Goal: Information Seeking & Learning: Learn about a topic

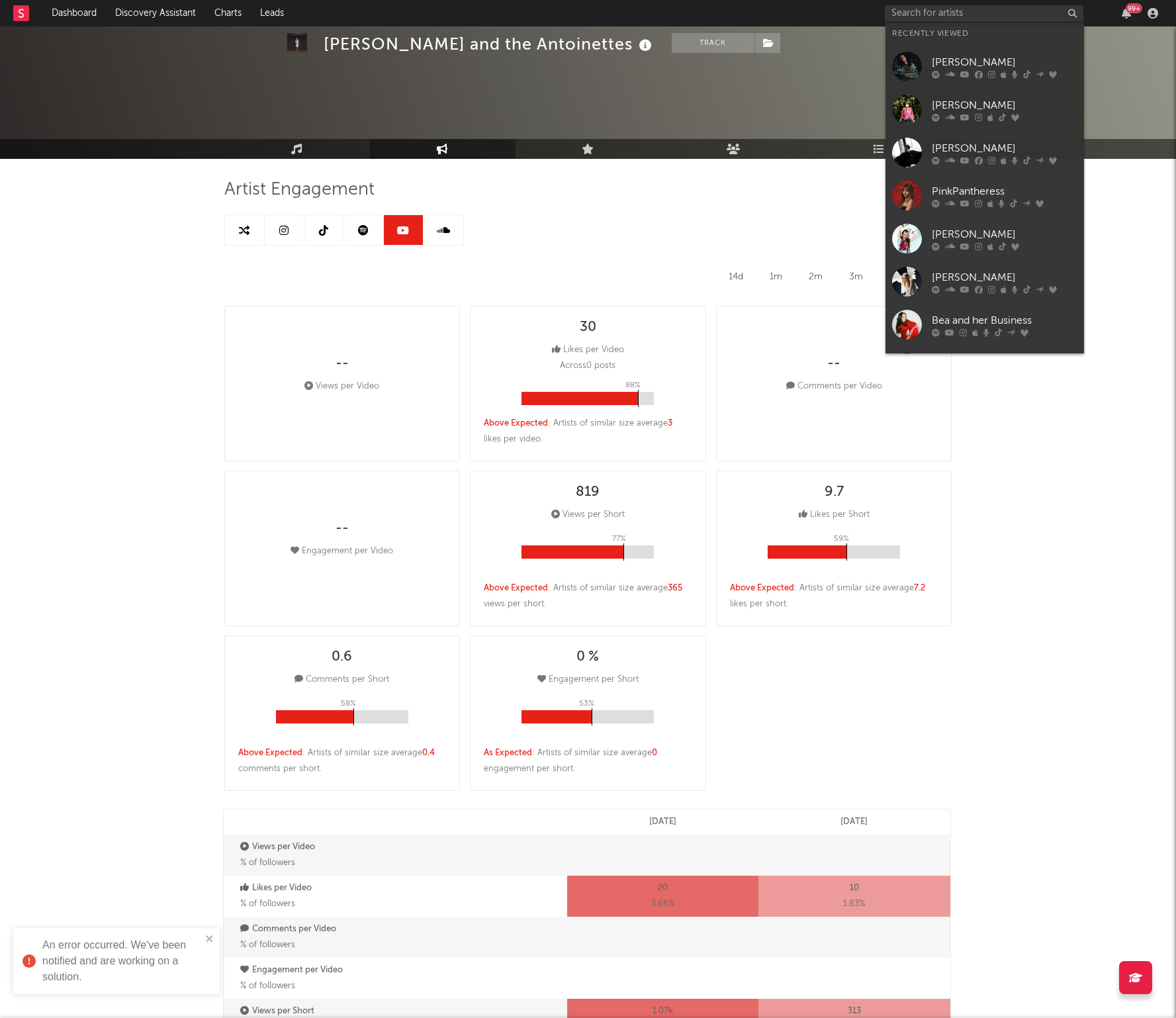
select select "6m"
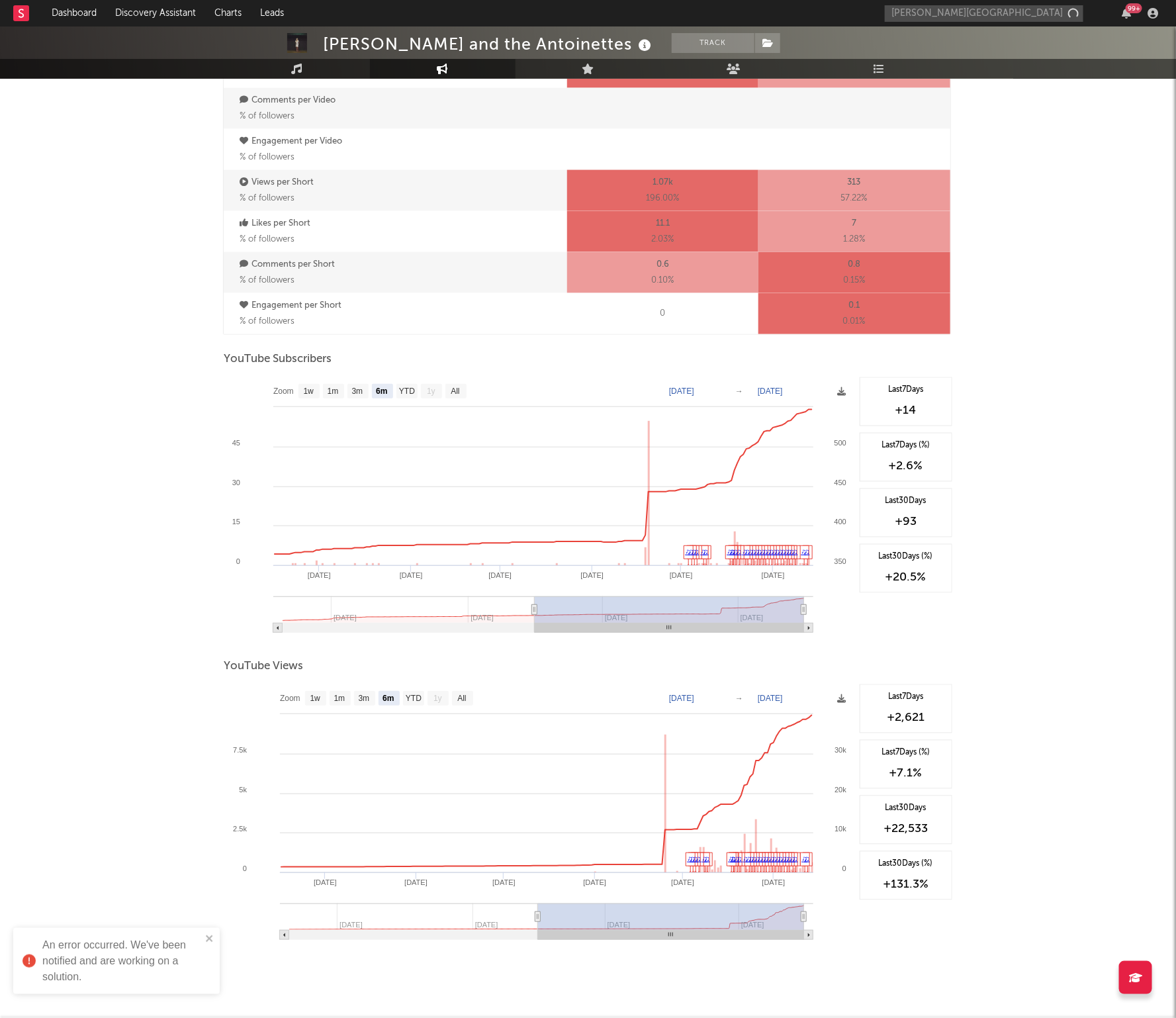
type input "florence road"
click at [958, 31] on div "Florence Road" at bounding box center [1004, 45] width 145 height 32
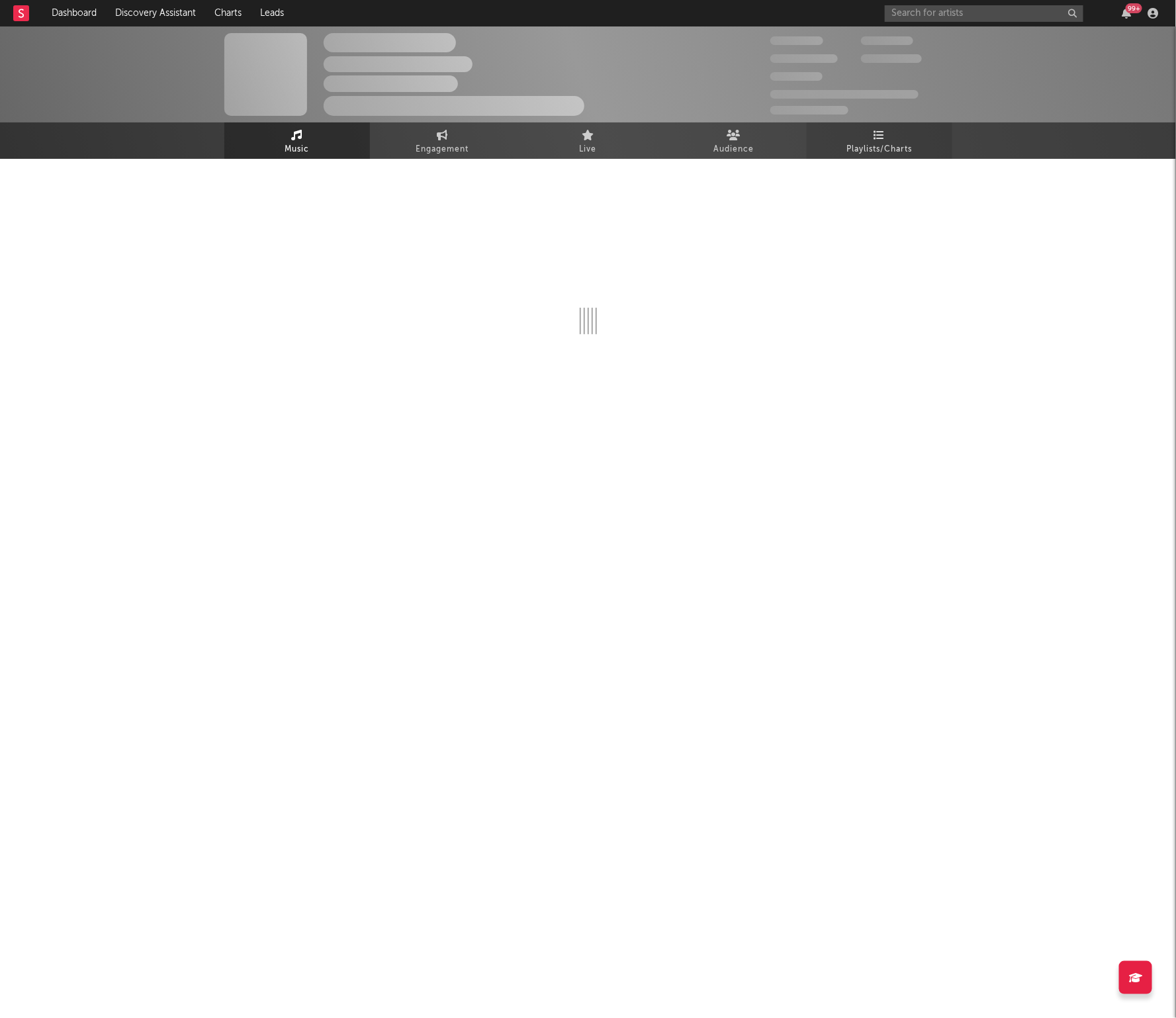
click at [884, 144] on span "Playlists/Charts" at bounding box center [879, 149] width 66 height 16
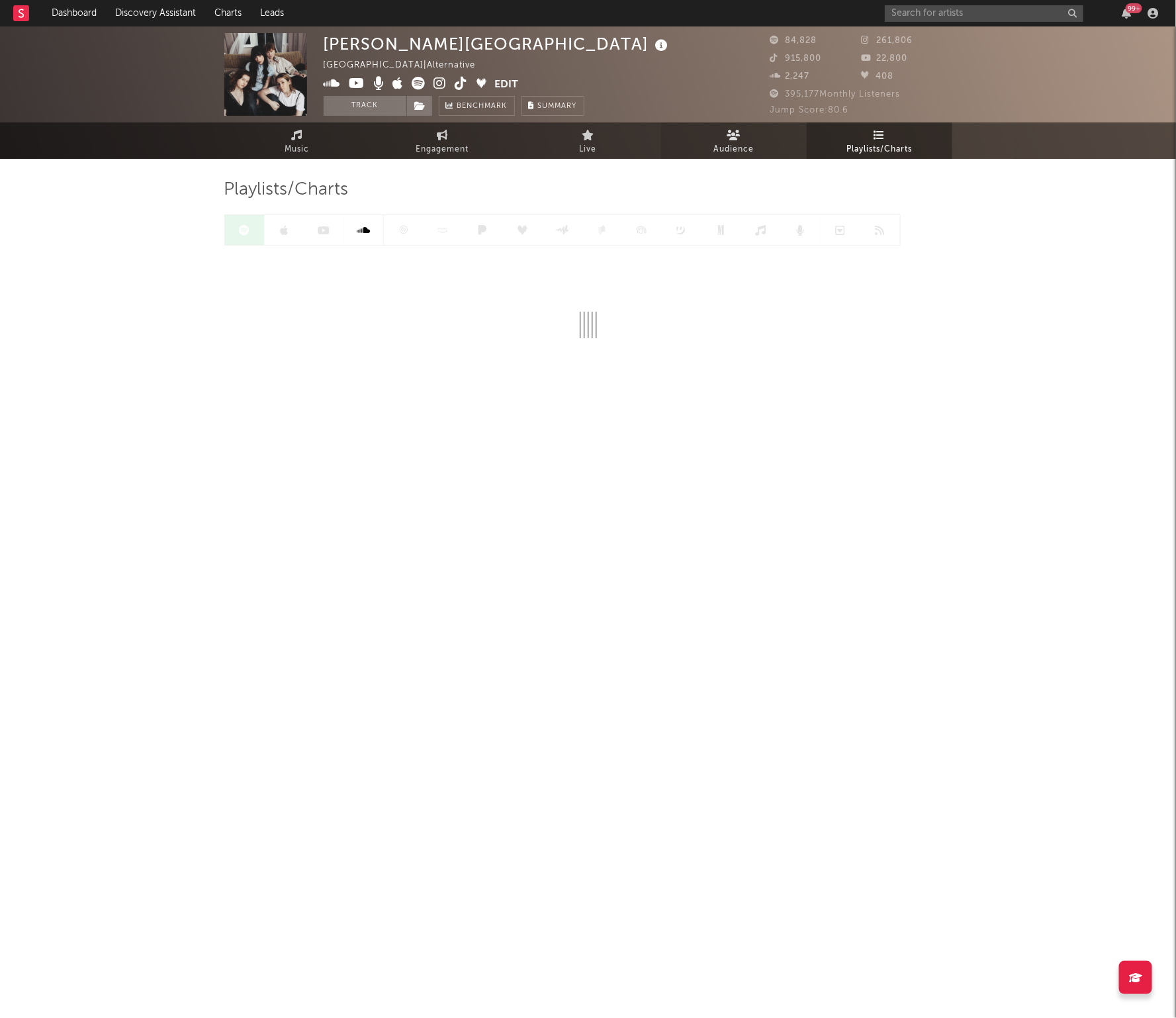
click at [755, 139] on link "Audience" at bounding box center [733, 140] width 145 height 37
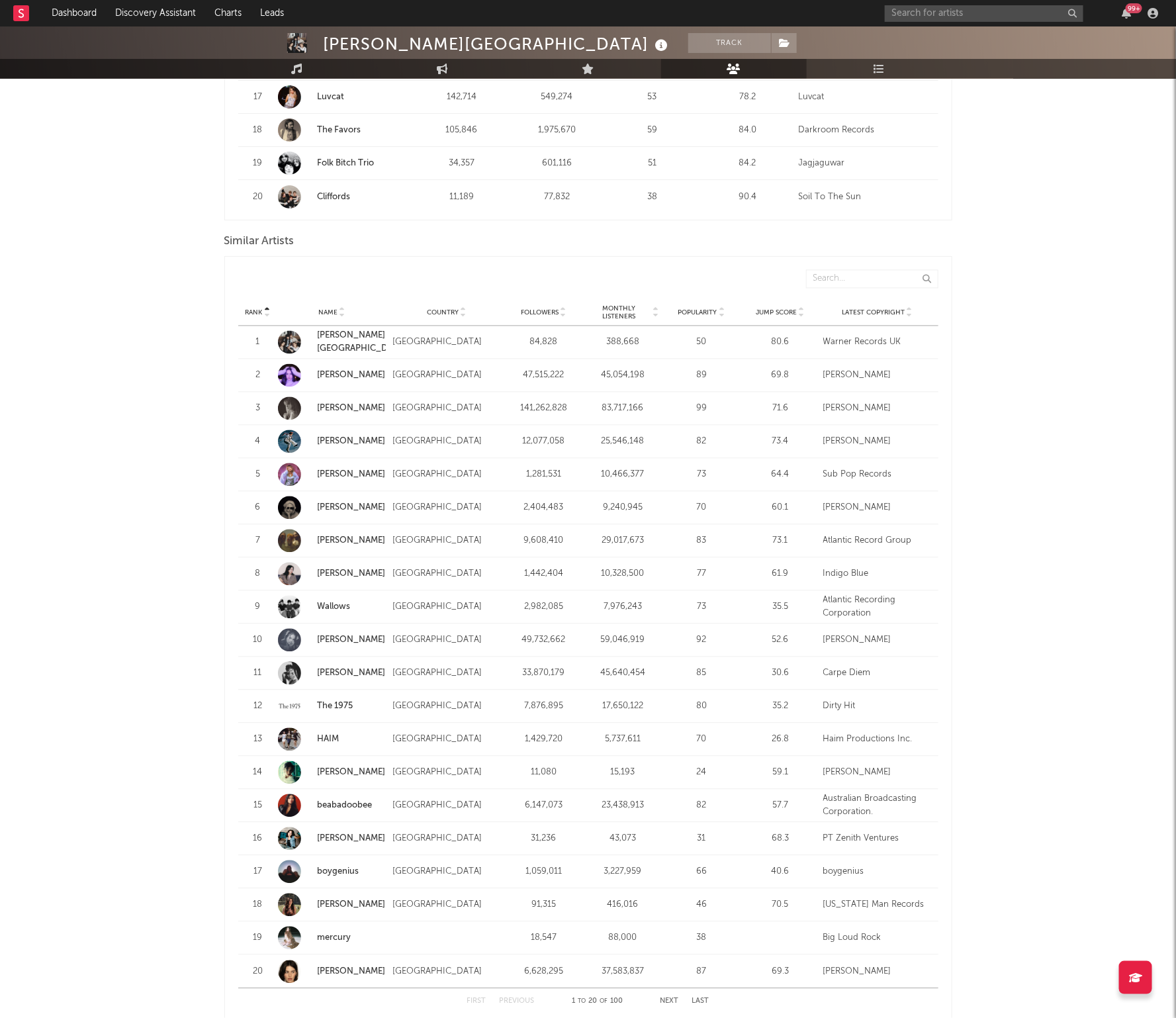
scroll to position [1092, 0]
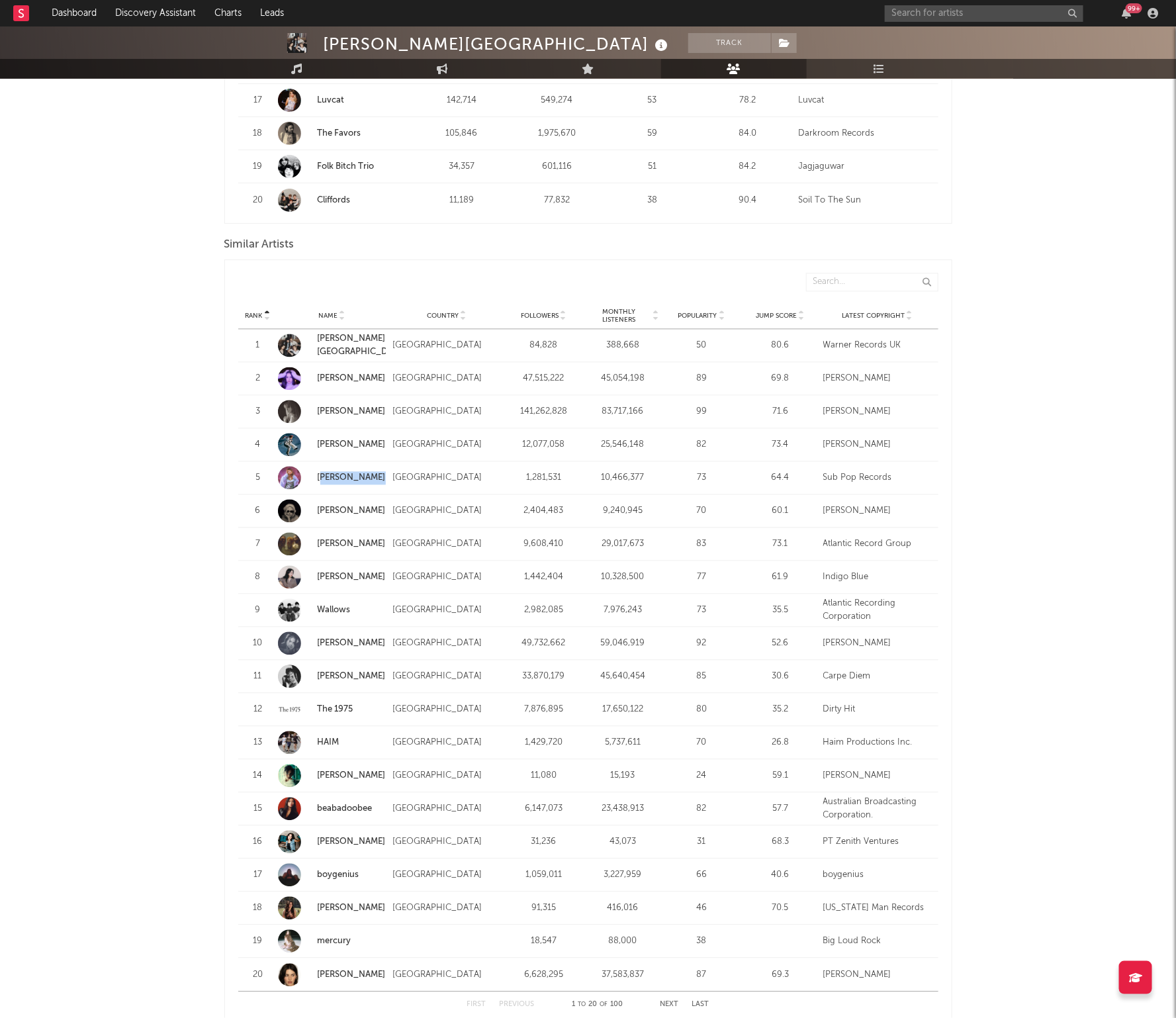
drag, startPoint x: 389, startPoint y: 478, endPoint x: 325, endPoint y: 477, distance: 64.0
click at [325, 477] on div "Rank 5 Name Suki Waterhouse Country United States Followers 1,281,531 Monthly L…" at bounding box center [588, 477] width 700 height 32
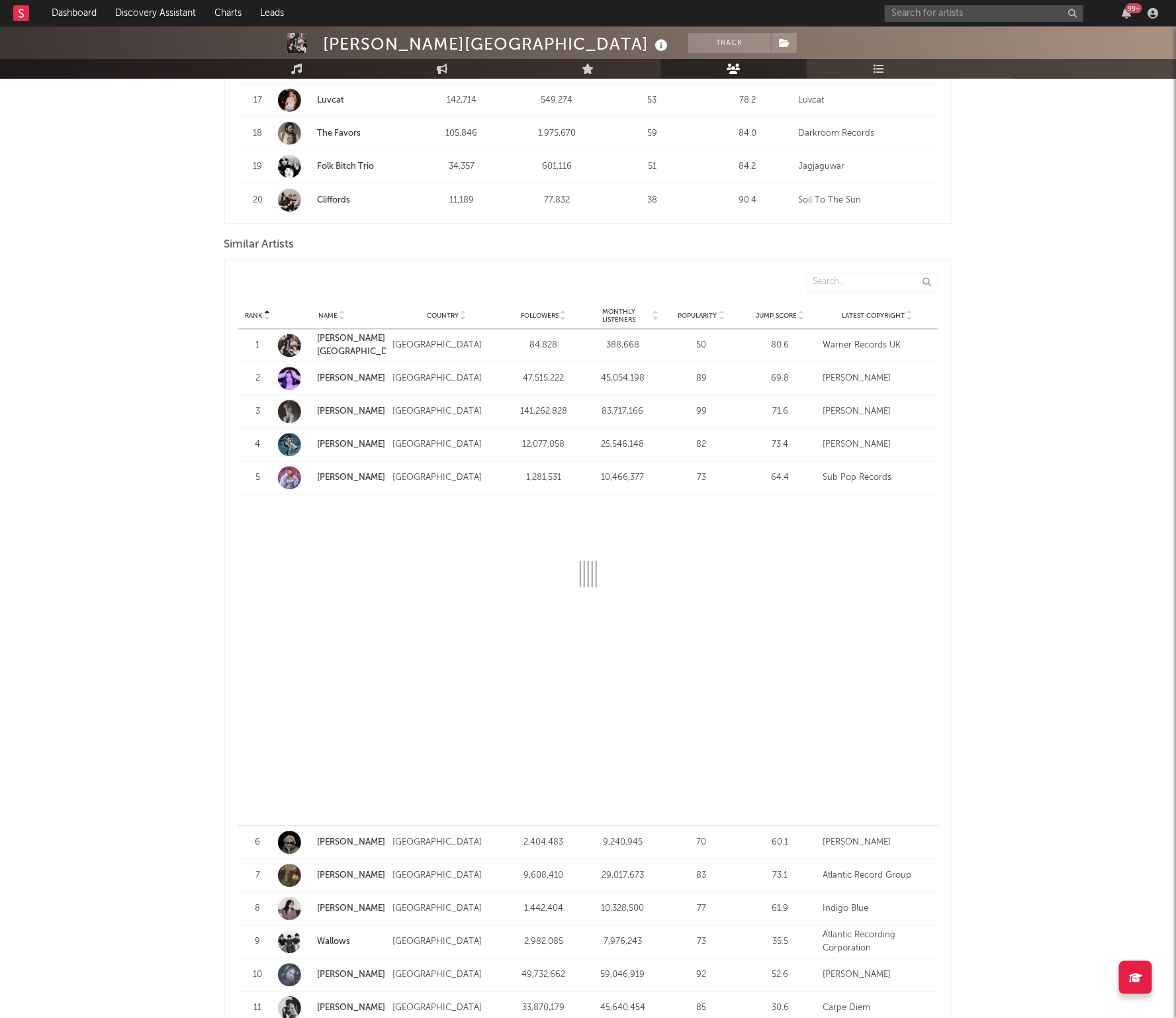
click at [247, 476] on div "5" at bounding box center [258, 478] width 27 height 13
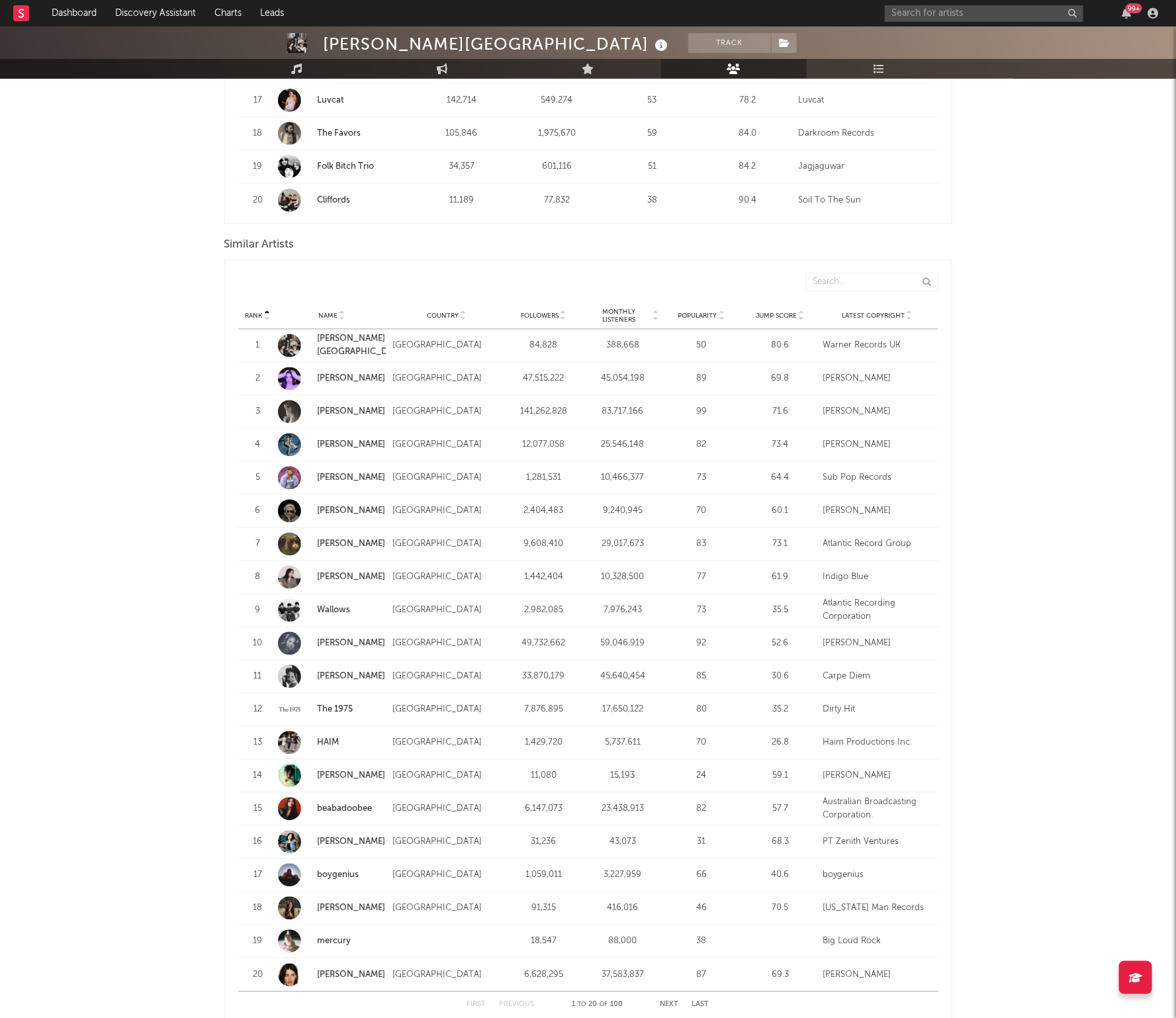
click at [381, 448] on strong "[PERSON_NAME]" at bounding box center [352, 445] width 69 height 13
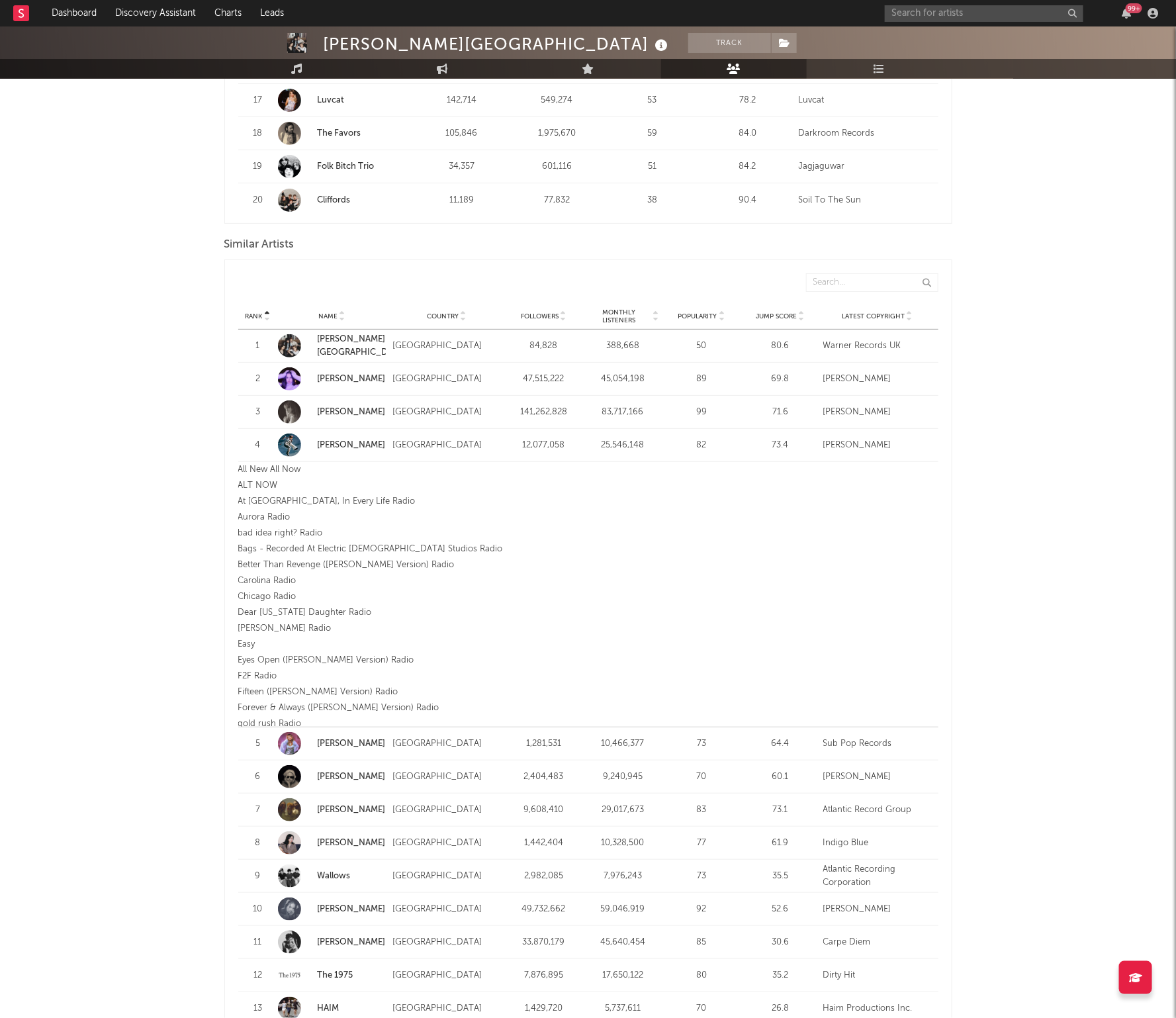
click at [915, 445] on div "[PERSON_NAME]" at bounding box center [878, 445] width 109 height 13
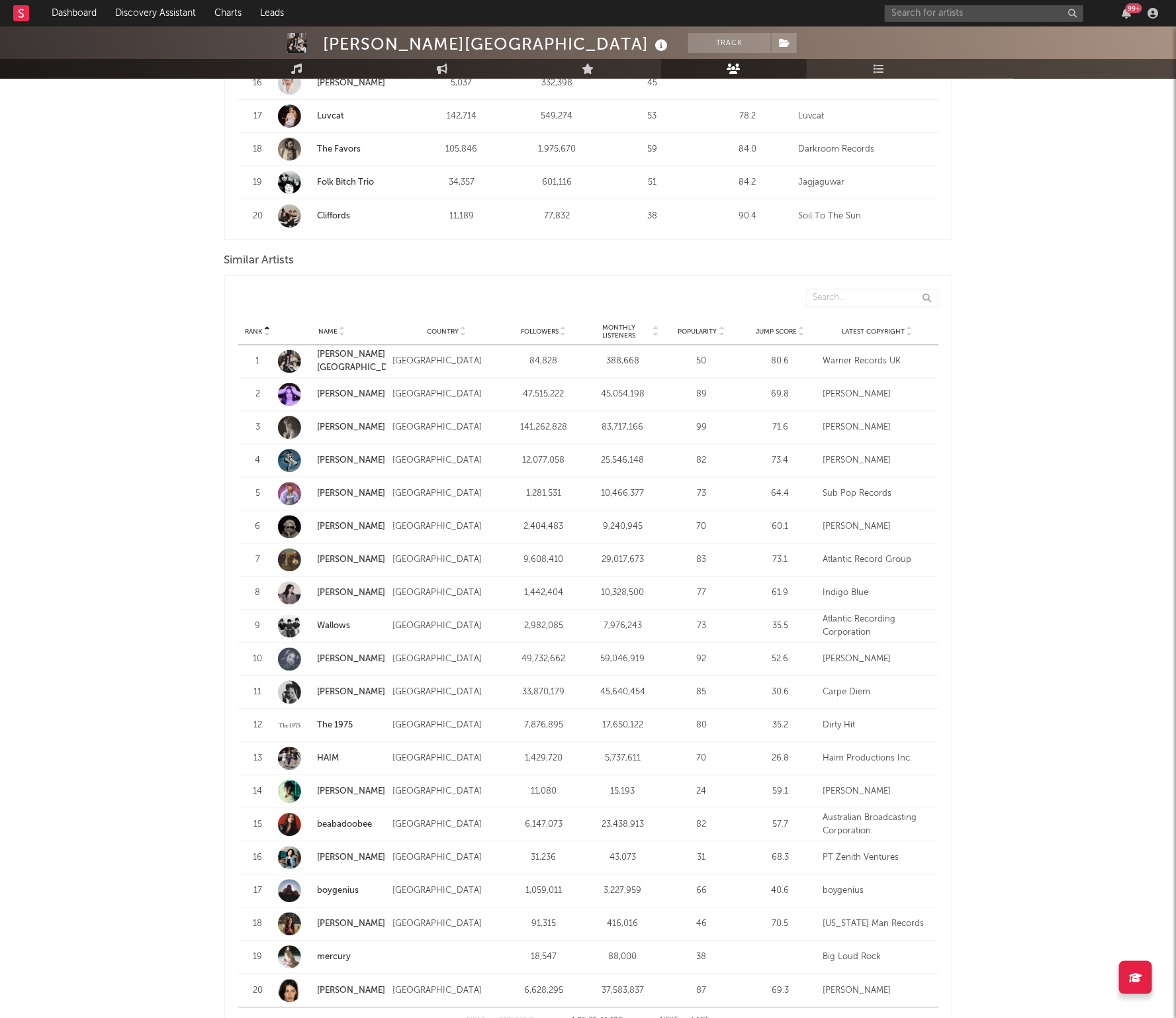
scroll to position [1075, 0]
click at [367, 527] on strong "Ashe" at bounding box center [352, 528] width 69 height 13
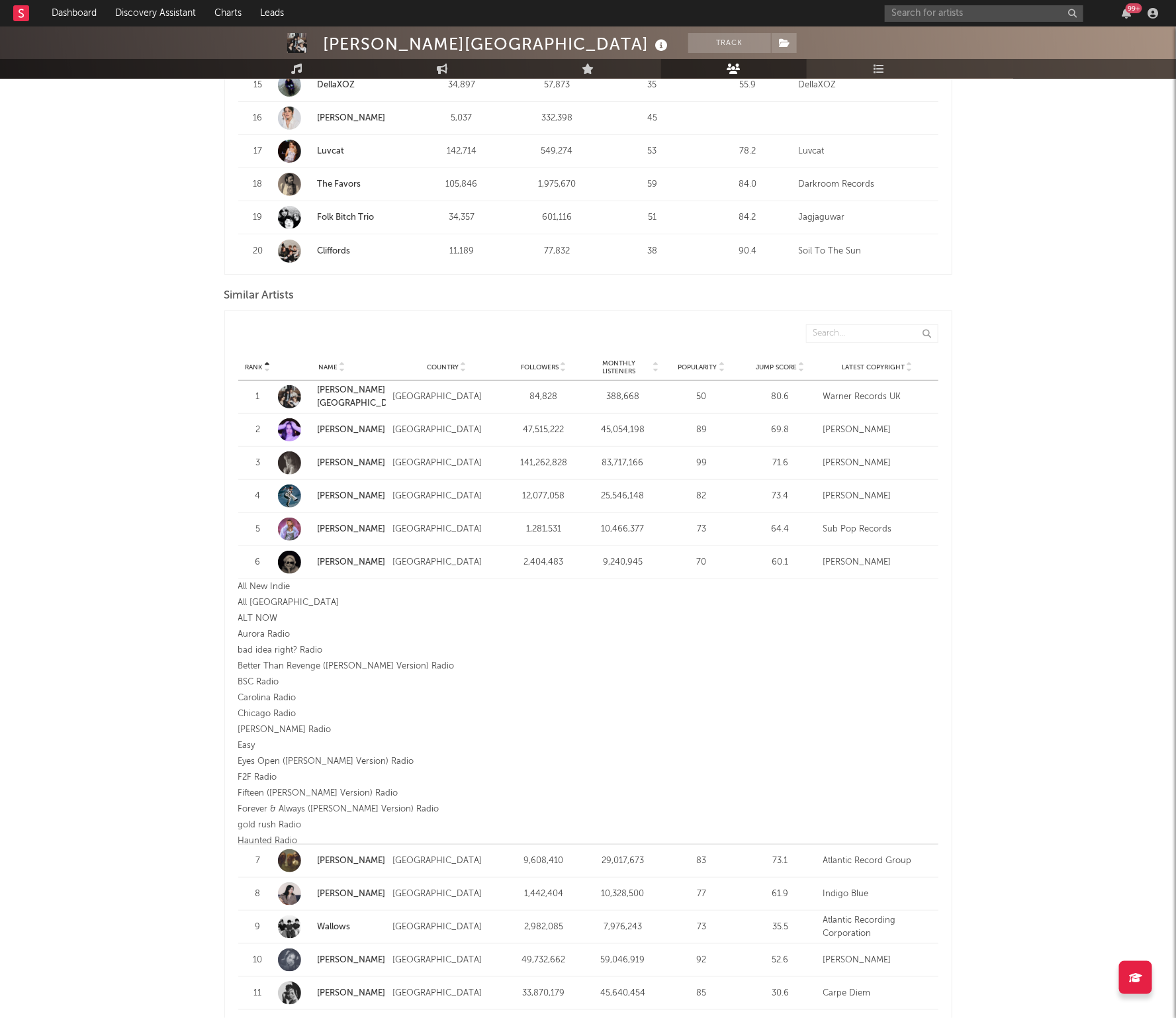
scroll to position [1038, 0]
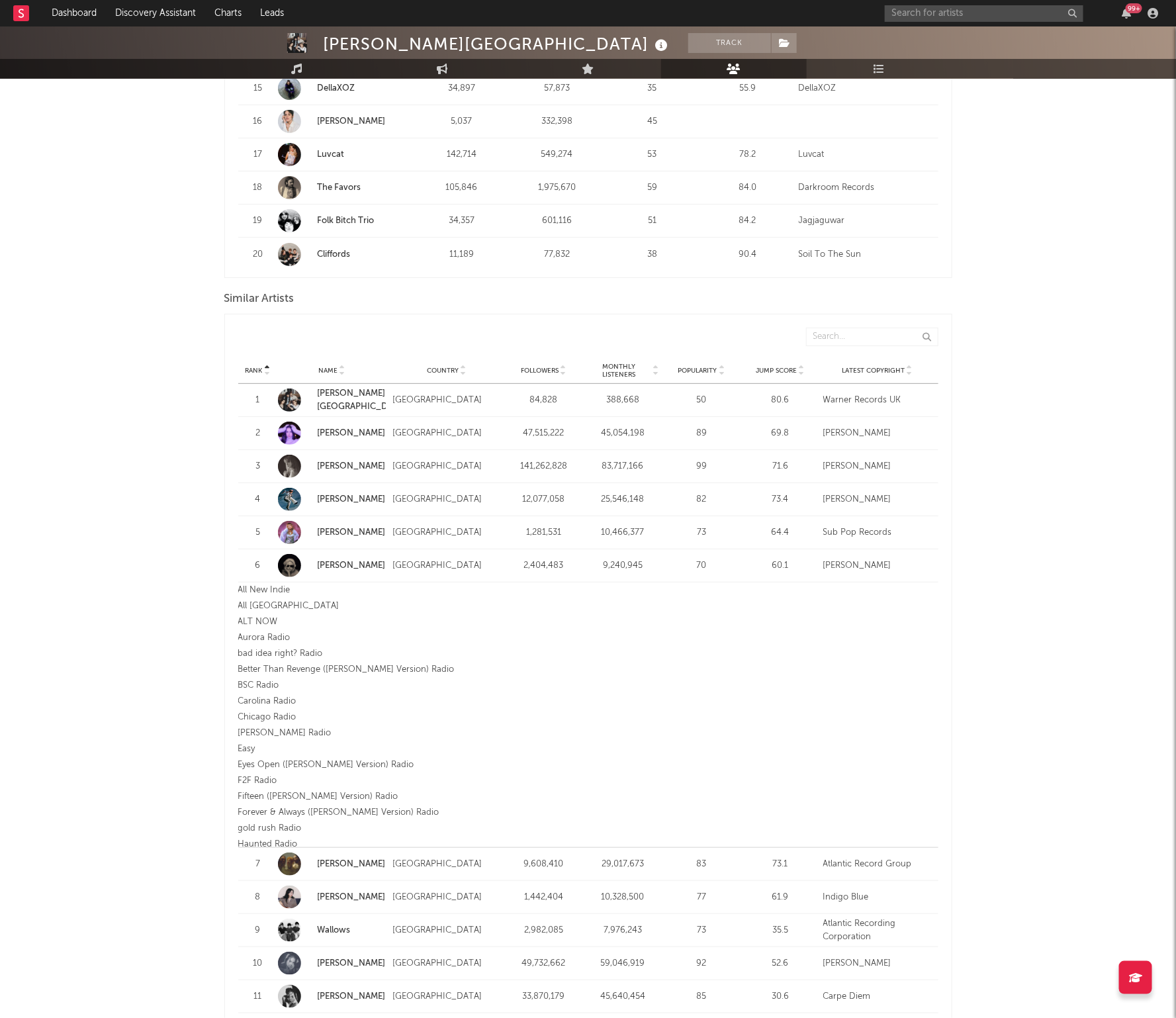
click at [497, 565] on div "[GEOGRAPHIC_DATA]" at bounding box center [447, 566] width 109 height 13
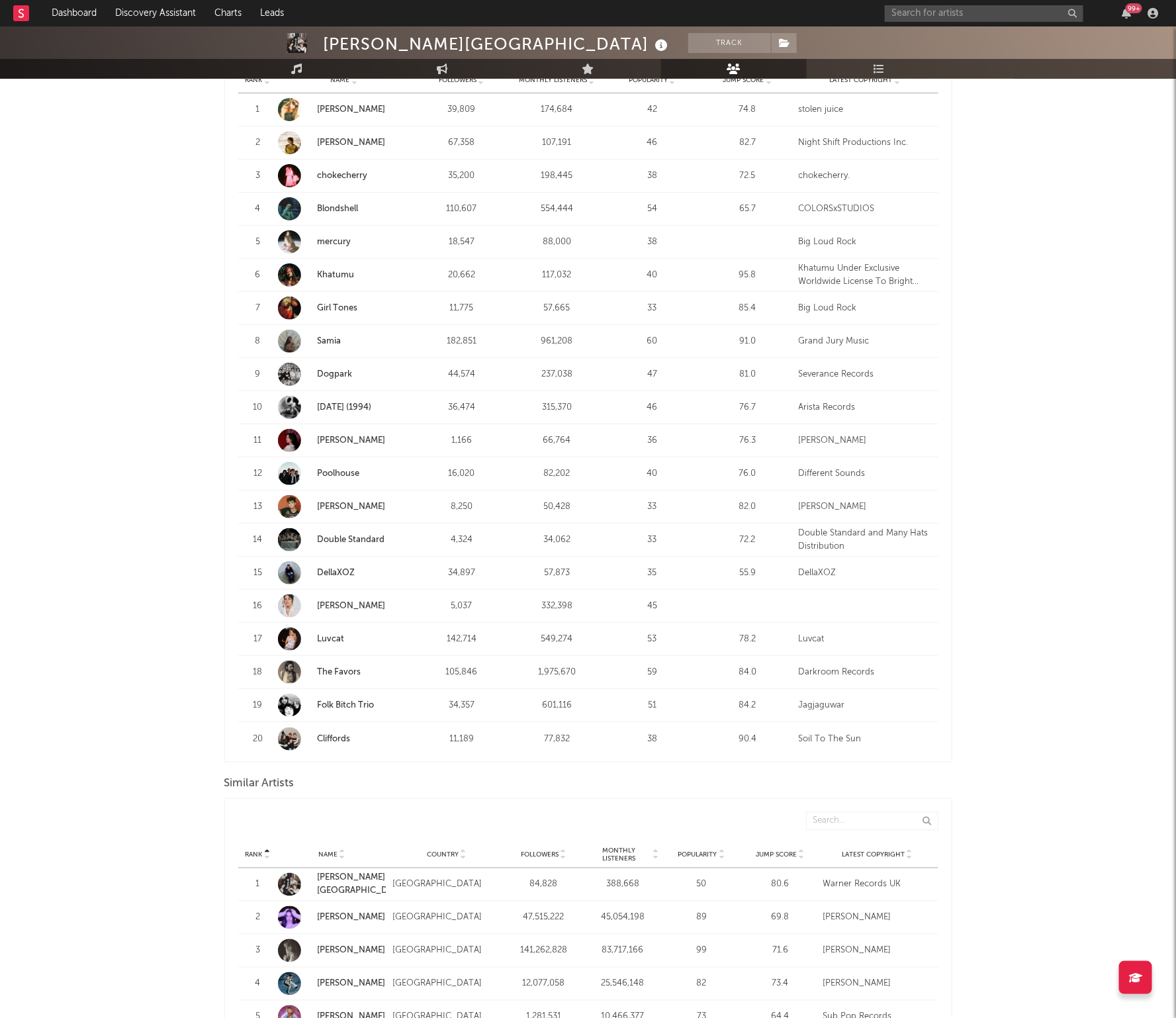
scroll to position [524, 0]
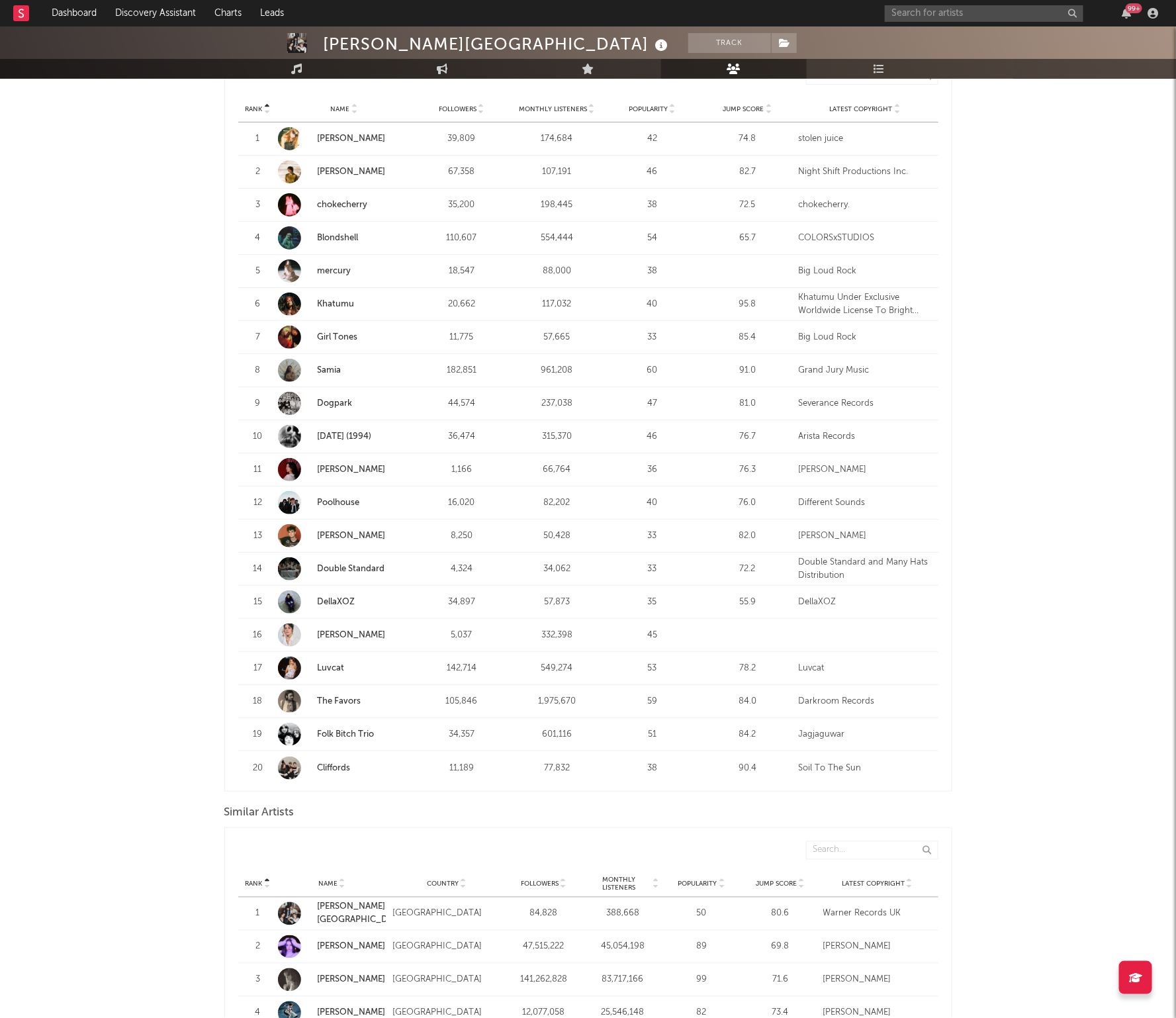
click at [338, 397] on strong "Dogpark" at bounding box center [365, 404] width 93 height 13
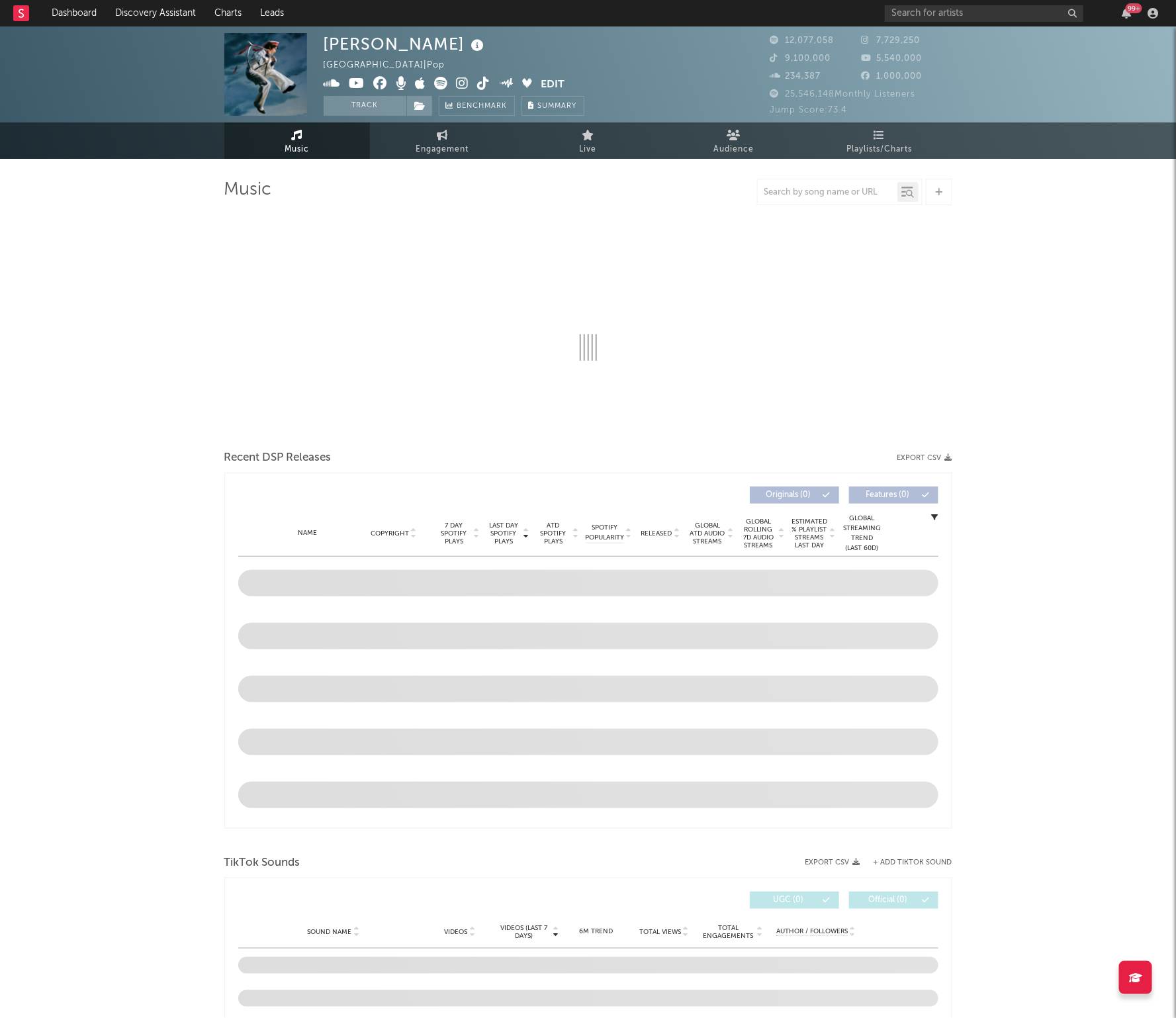
select select "6m"
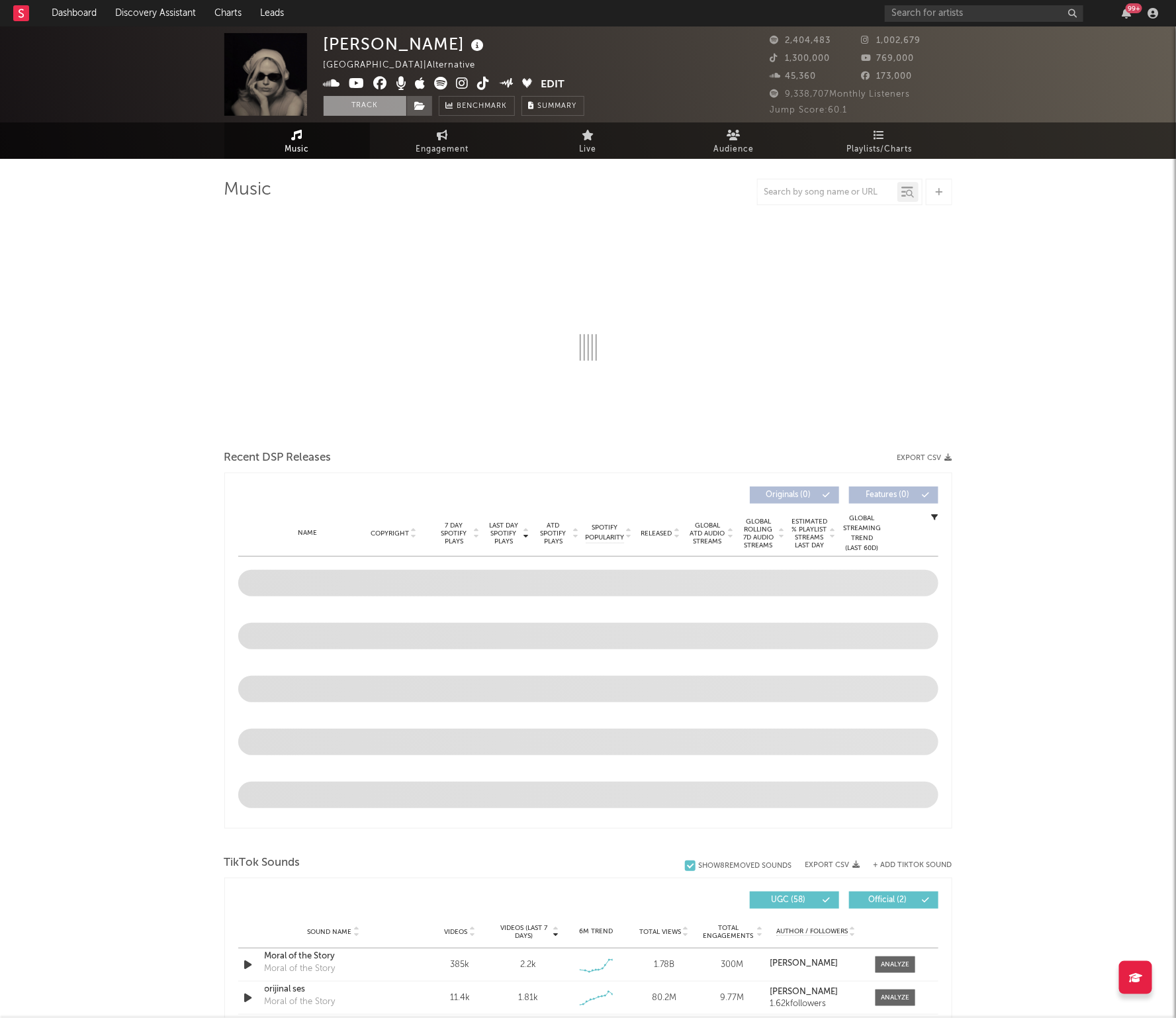
select select "6m"
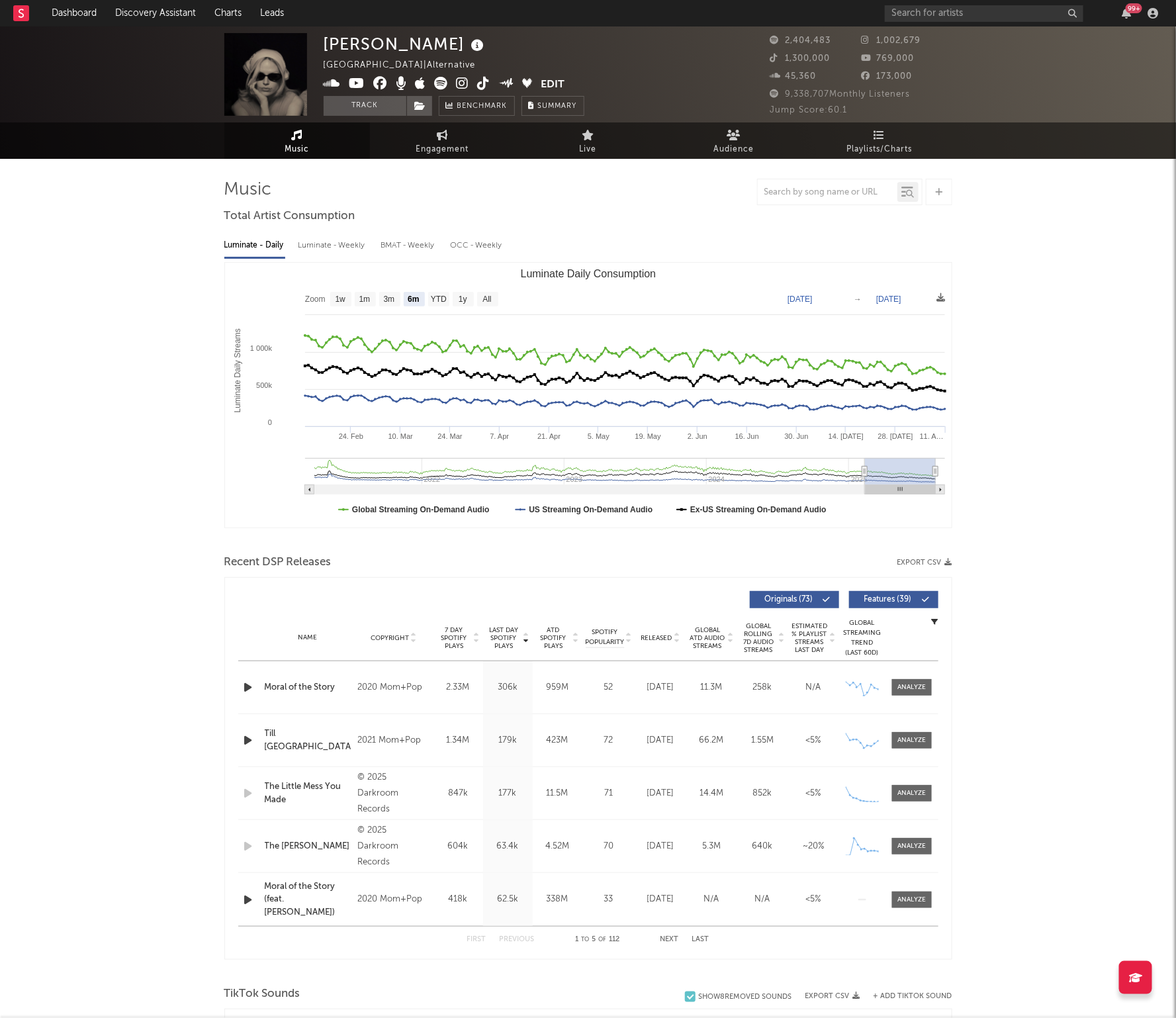
click at [439, 83] on icon at bounding box center [442, 83] width 13 height 13
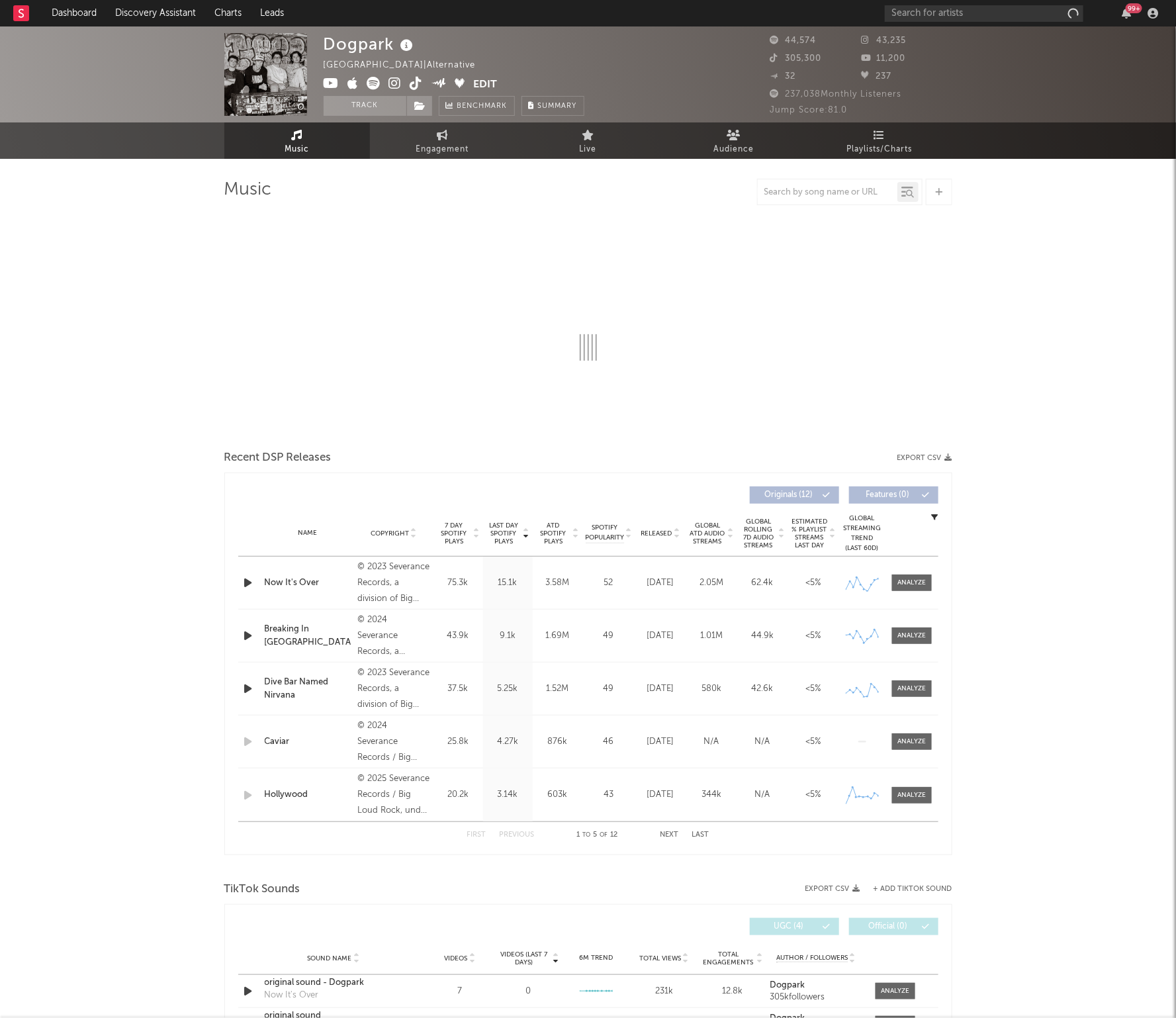
select select "6m"
